Goal: Check status: Check status

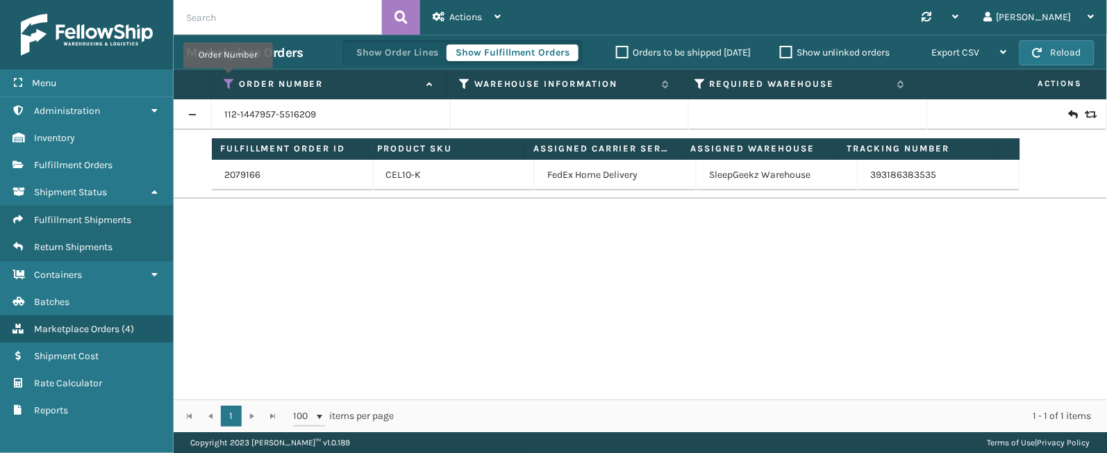
click at [228, 78] on icon at bounding box center [229, 84] width 11 height 13
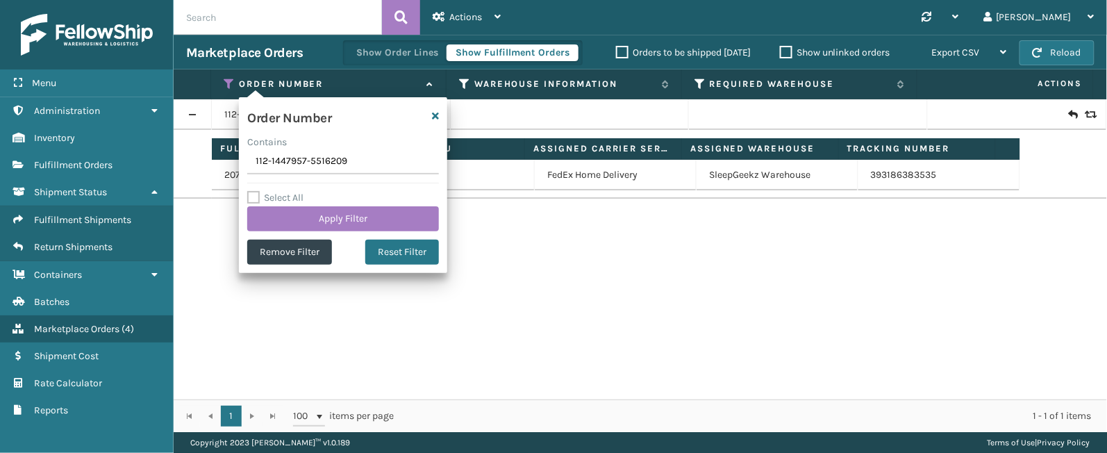
drag, startPoint x: 354, startPoint y: 161, endPoint x: 317, endPoint y: 164, distance: 37.6
click at [317, 164] on input "112-1447957-5516209" at bounding box center [343, 161] width 192 height 25
drag, startPoint x: 411, startPoint y: 159, endPoint x: 215, endPoint y: 156, distance: 195.9
click at [215, 156] on section "Marketplace Orders Show Order Lines Show Fulfillment Orders Orders to be shippe…" at bounding box center [640, 233] width 933 height 397
type input "113-8264898-4035413"
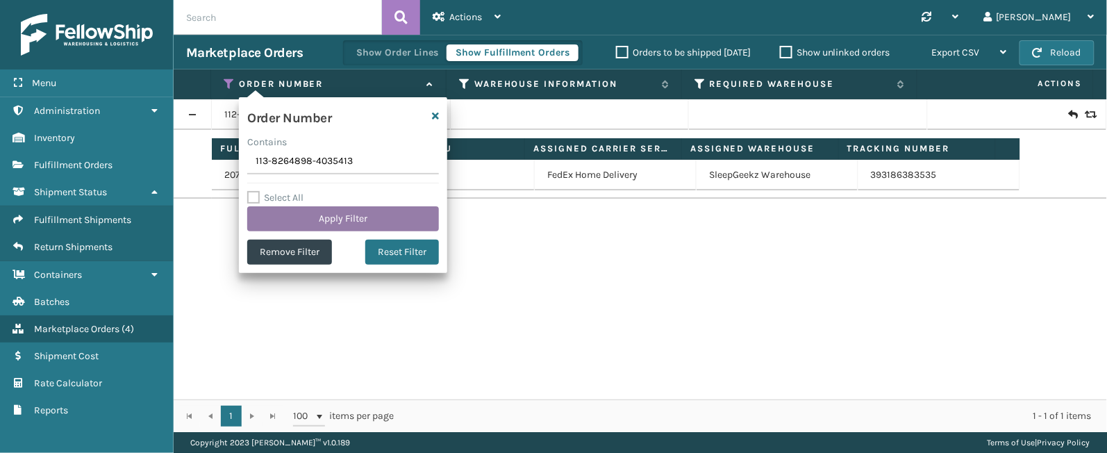
click at [293, 215] on button "Apply Filter" at bounding box center [343, 218] width 192 height 25
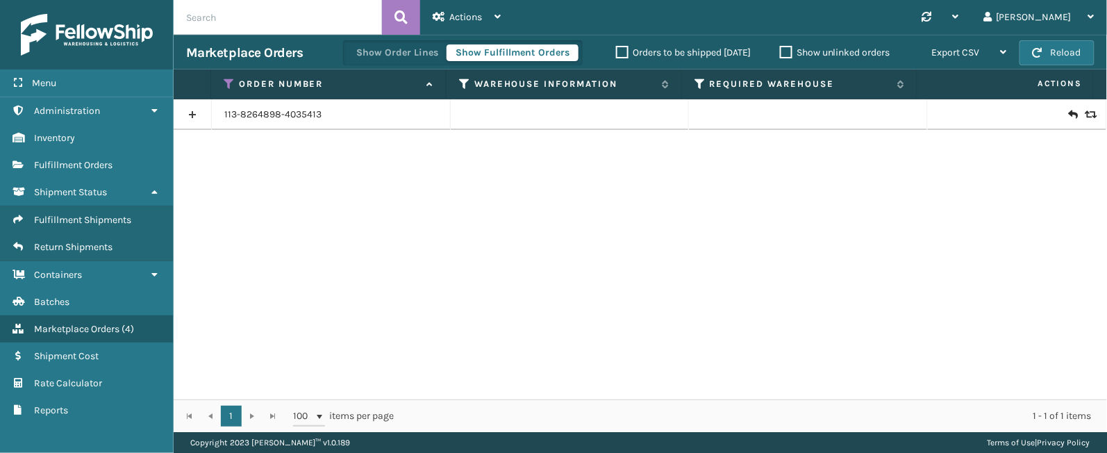
click at [192, 115] on link at bounding box center [193, 114] width 38 height 22
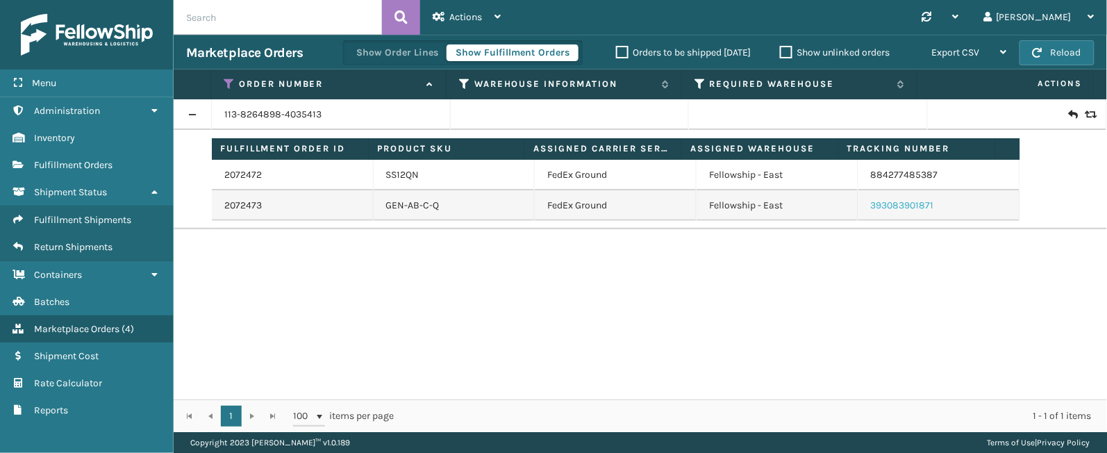
click at [893, 207] on link "393083901871" at bounding box center [902, 205] width 63 height 12
click at [898, 176] on link "884277485387" at bounding box center [904, 175] width 67 height 12
click at [240, 173] on link "2072472" at bounding box center [243, 175] width 38 height 14
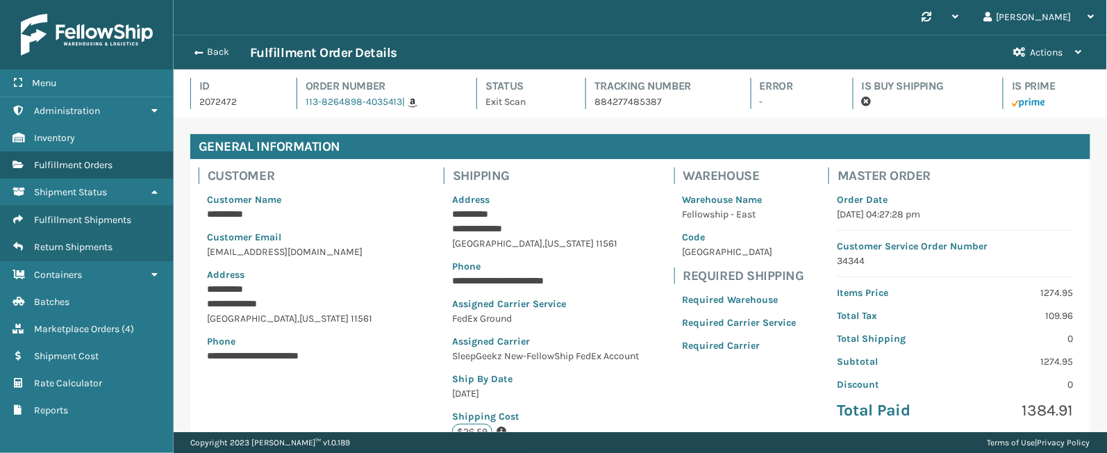
scroll to position [32, 933]
drag, startPoint x: 535, startPoint y: 229, endPoint x: 450, endPoint y: 229, distance: 84.7
click at [452, 229] on p "**********" at bounding box center [547, 229] width 190 height 15
copy p "**********"
click at [215, 53] on button "Back" at bounding box center [218, 52] width 64 height 13
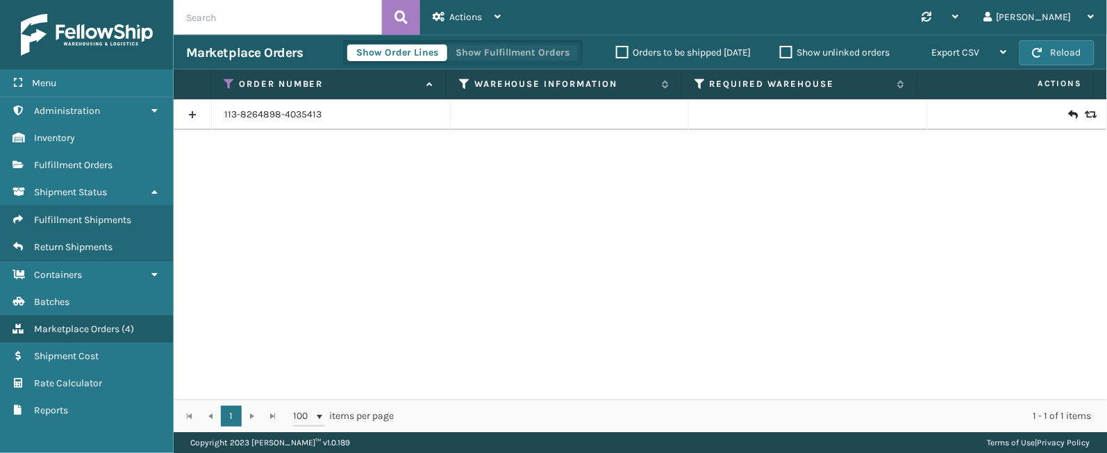
click at [486, 56] on button "Show Fulfillment Orders" at bounding box center [513, 52] width 132 height 17
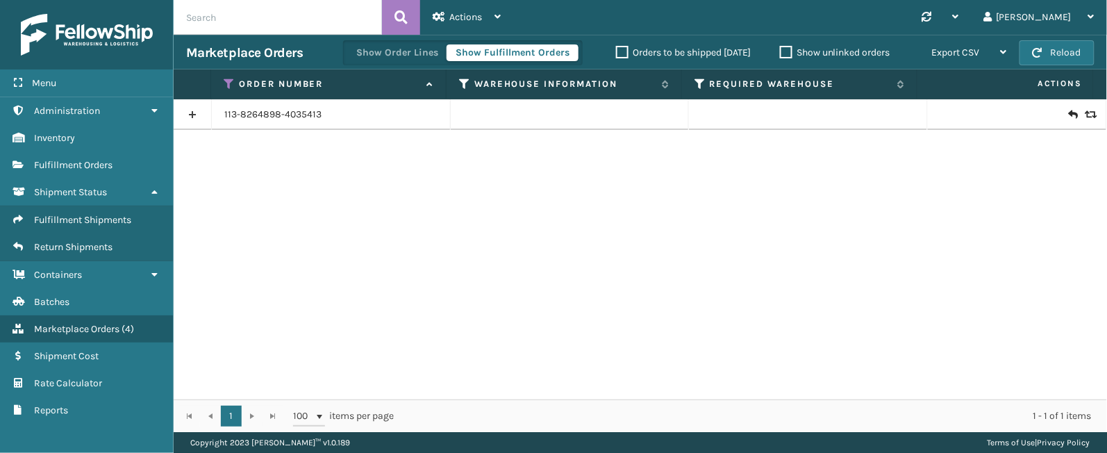
click at [201, 118] on link at bounding box center [193, 114] width 38 height 22
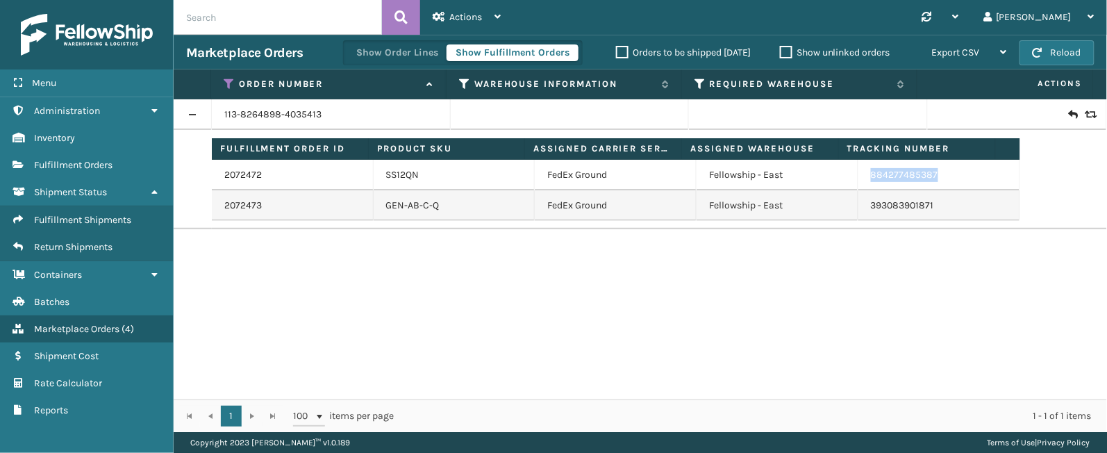
drag, startPoint x: 946, startPoint y: 171, endPoint x: 856, endPoint y: 172, distance: 90.3
click at [858, 172] on td "884277485387" at bounding box center [939, 175] width 162 height 31
copy link "884277485387"
click at [926, 9] on div "Synchronise all channels [PERSON_NAME] Log Out" at bounding box center [810, 17] width 594 height 35
drag, startPoint x: 948, startPoint y: 203, endPoint x: 923, endPoint y: 206, distance: 25.2
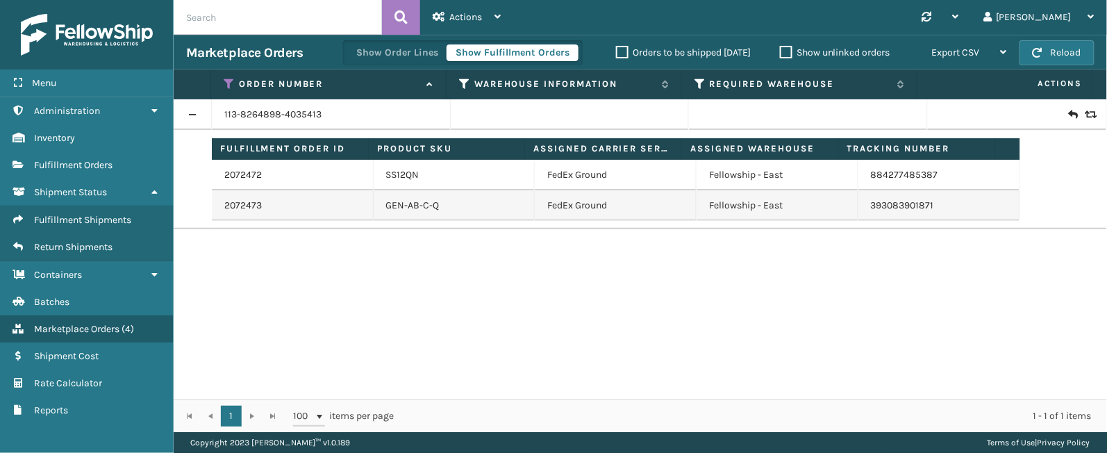
click at [923, 206] on td "393083901871" at bounding box center [939, 205] width 162 height 31
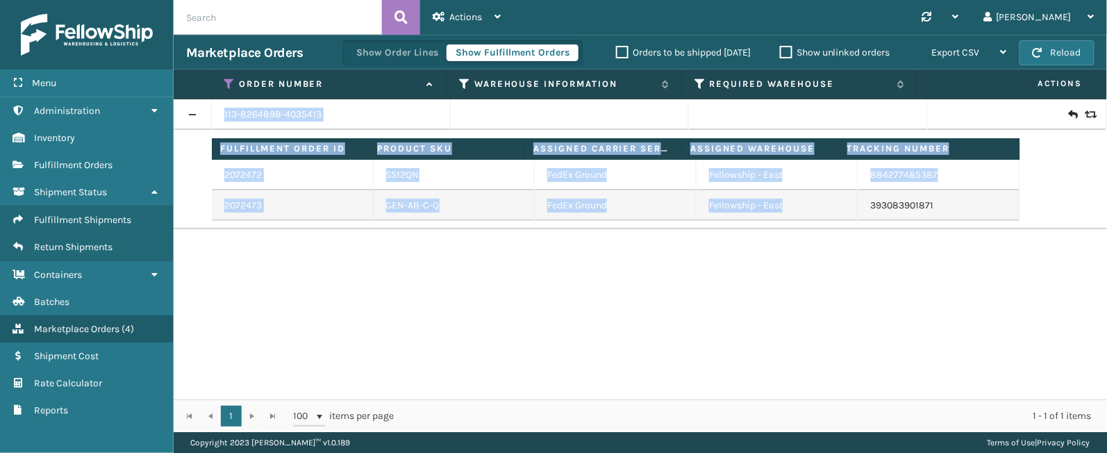
click at [923, 206] on td "393083901871" at bounding box center [939, 205] width 162 height 31
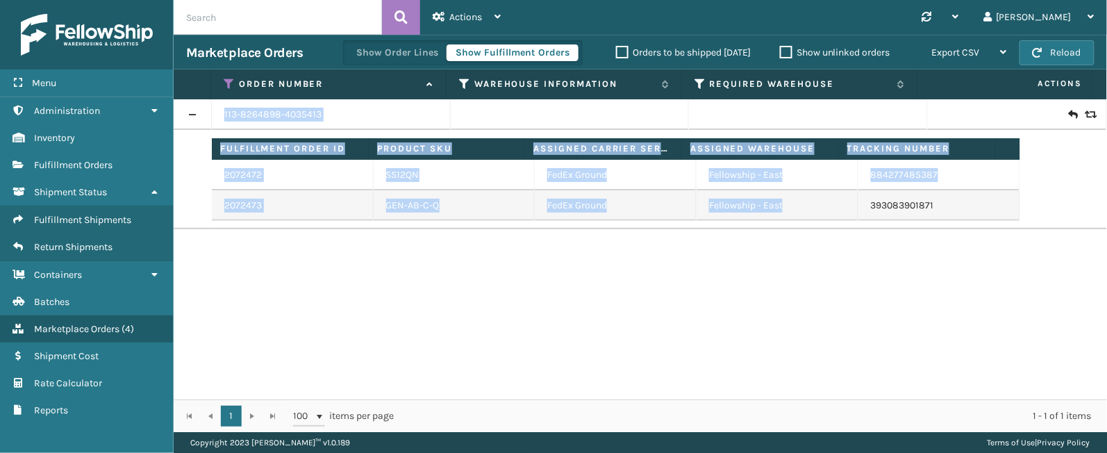
click at [923, 206] on td "393083901871" at bounding box center [939, 205] width 162 height 31
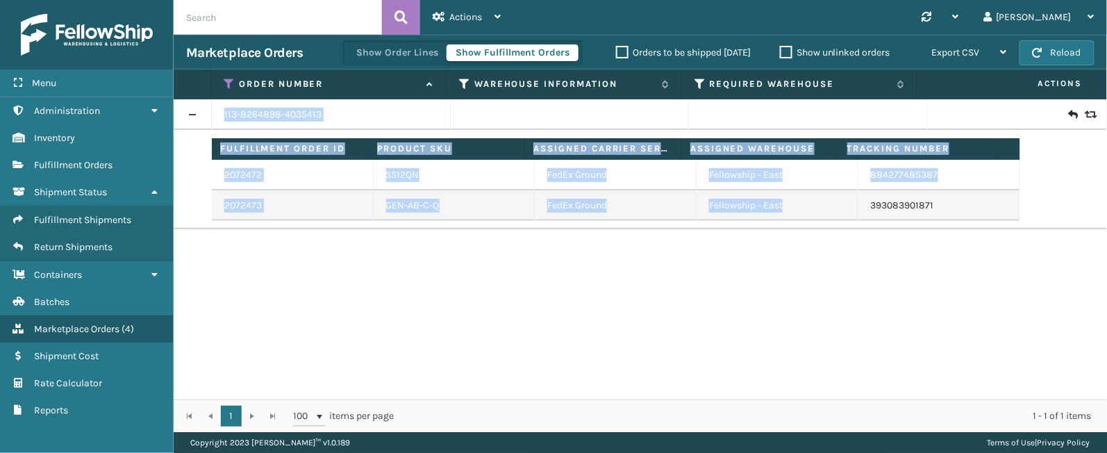
click at [923, 206] on td "393083901871" at bounding box center [939, 205] width 162 height 31
copy table "113-8264898-4035413 Fulfillment Order ID Product SKU Assigned Carrier Service A…"
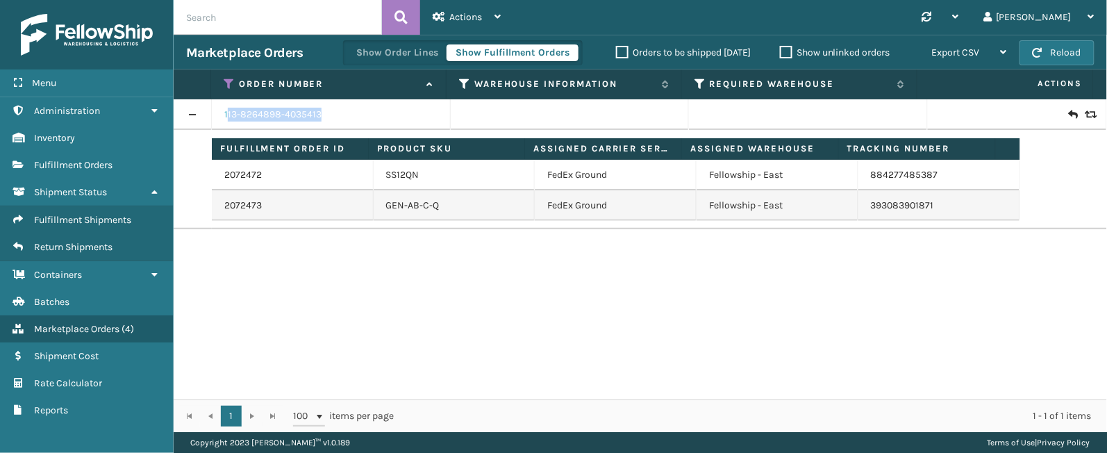
drag, startPoint x: 329, startPoint y: 115, endPoint x: 226, endPoint y: 115, distance: 102.8
click at [226, 115] on div "113-8264898-4035413" at bounding box center [330, 115] width 213 height 14
click at [335, 115] on div "113-8264898-4035413" at bounding box center [330, 115] width 213 height 14
drag, startPoint x: 335, startPoint y: 115, endPoint x: 238, endPoint y: 117, distance: 97.3
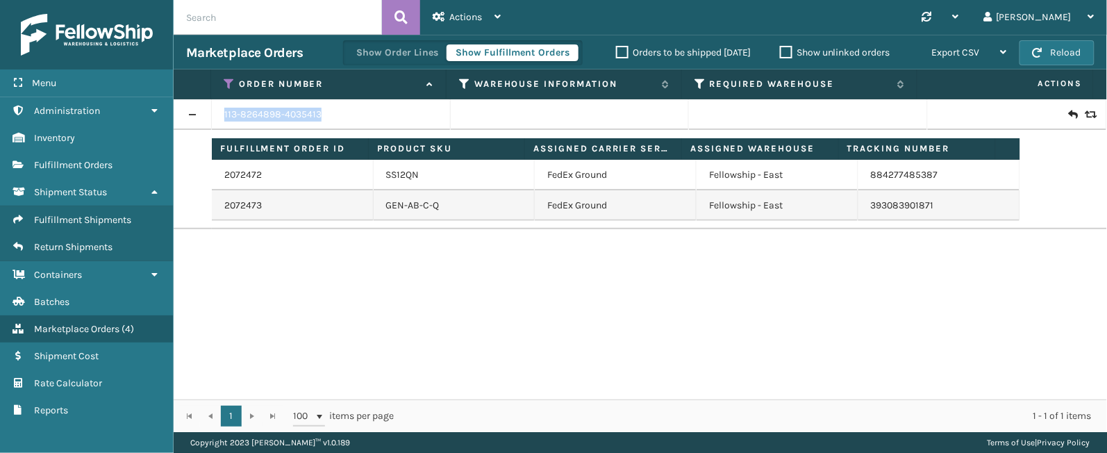
click at [238, 117] on div "113-8264898-4035413" at bounding box center [330, 115] width 213 height 14
copy link "113-8264898-4035413"
